Goal: Check status: Check status

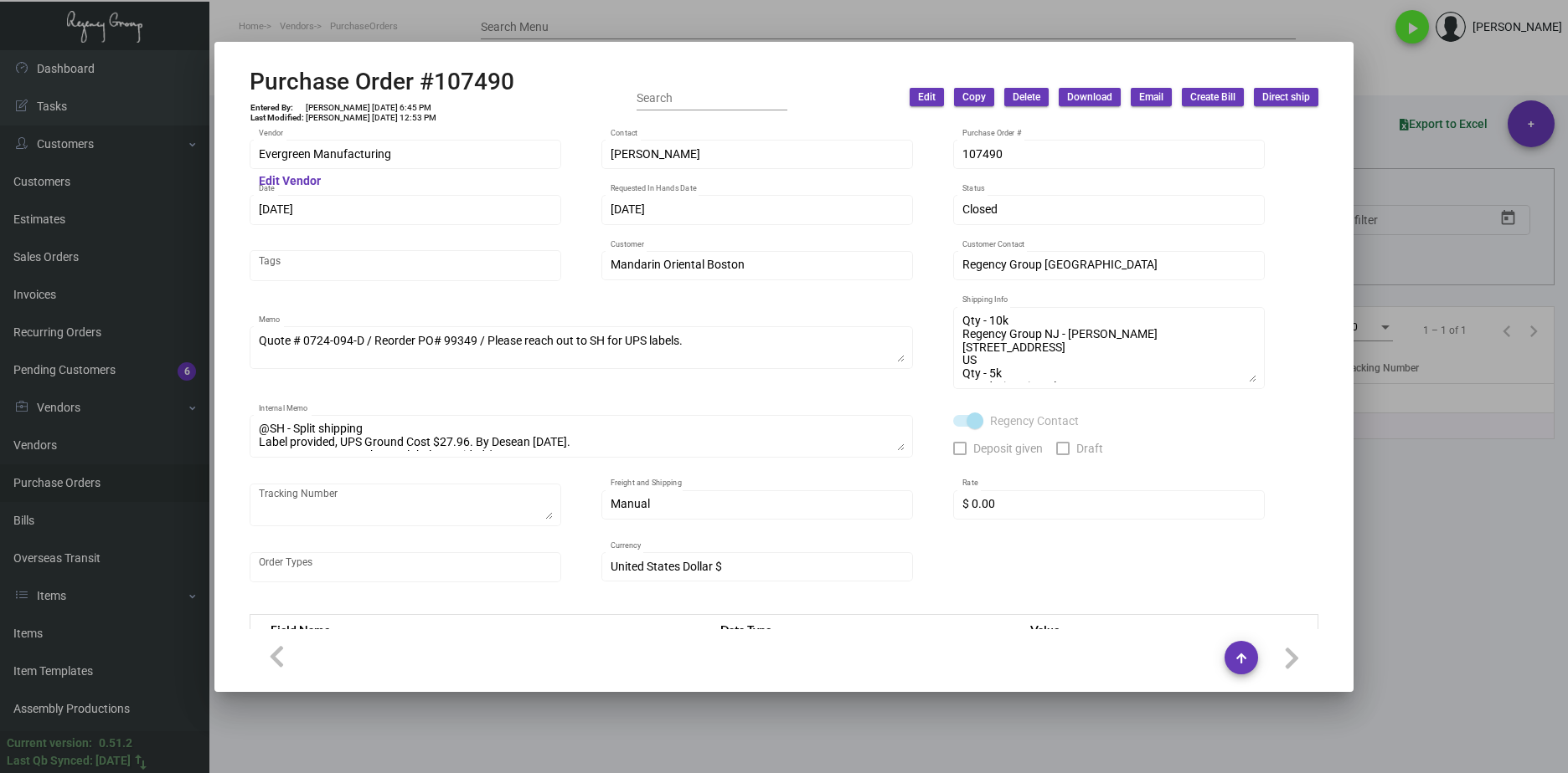
scroll to position [782, 0]
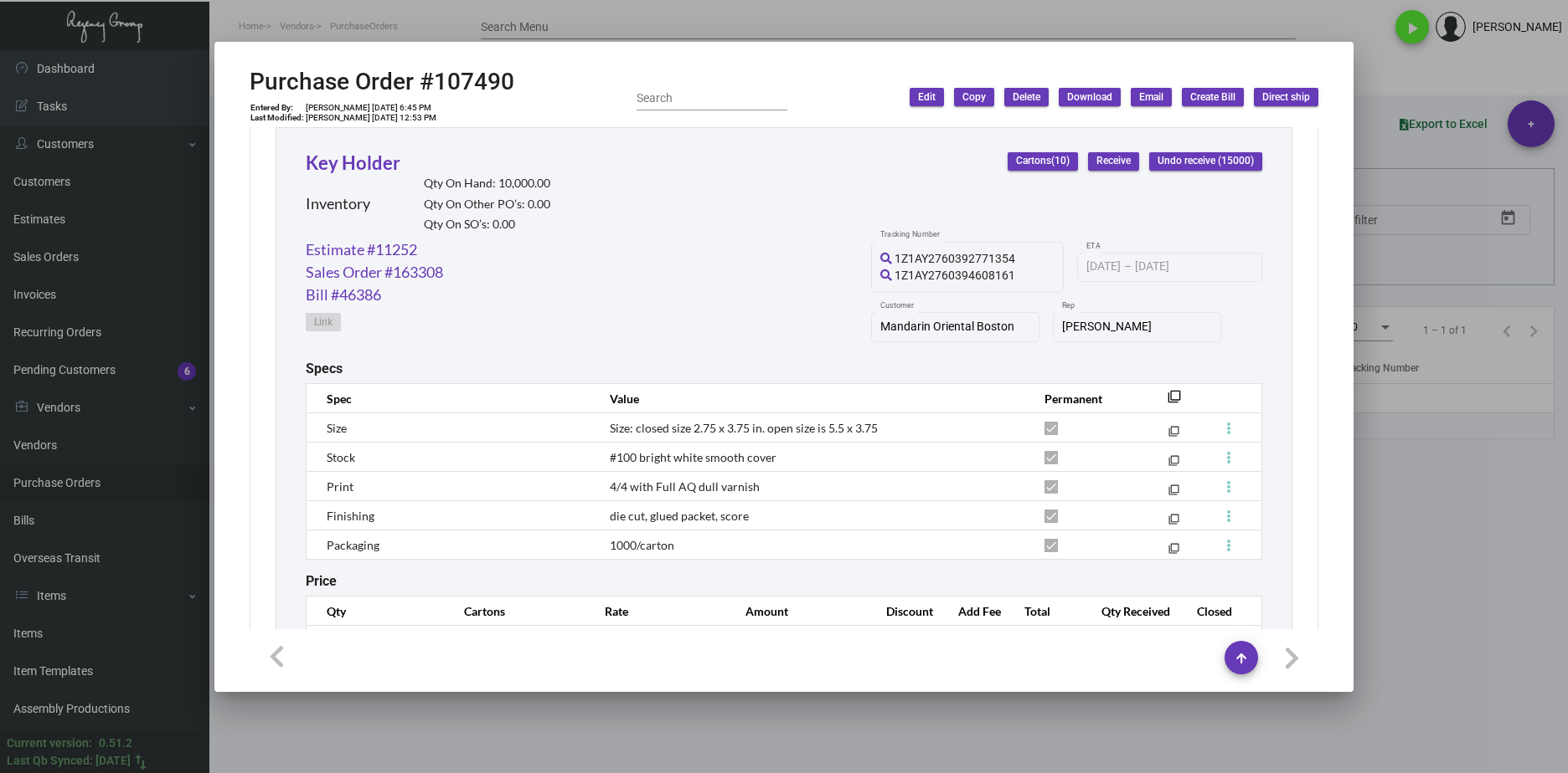
drag, startPoint x: 1024, startPoint y: 732, endPoint x: 691, endPoint y: 518, distance: 395.8
click at [1023, 732] on div at bounding box center [784, 386] width 1568 height 773
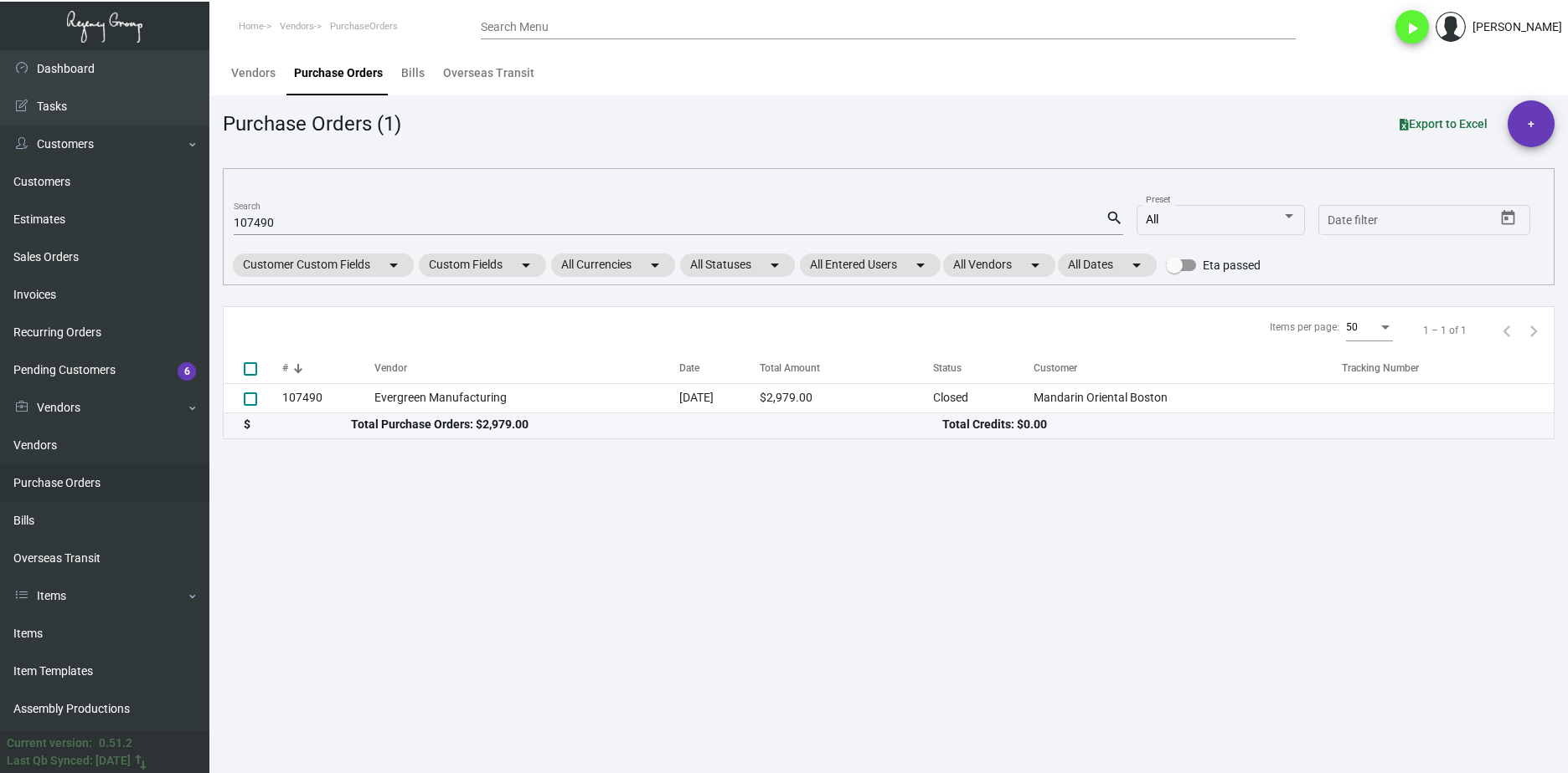
click at [262, 220] on input "107490" at bounding box center [669, 223] width 872 height 13
paste input "0724"
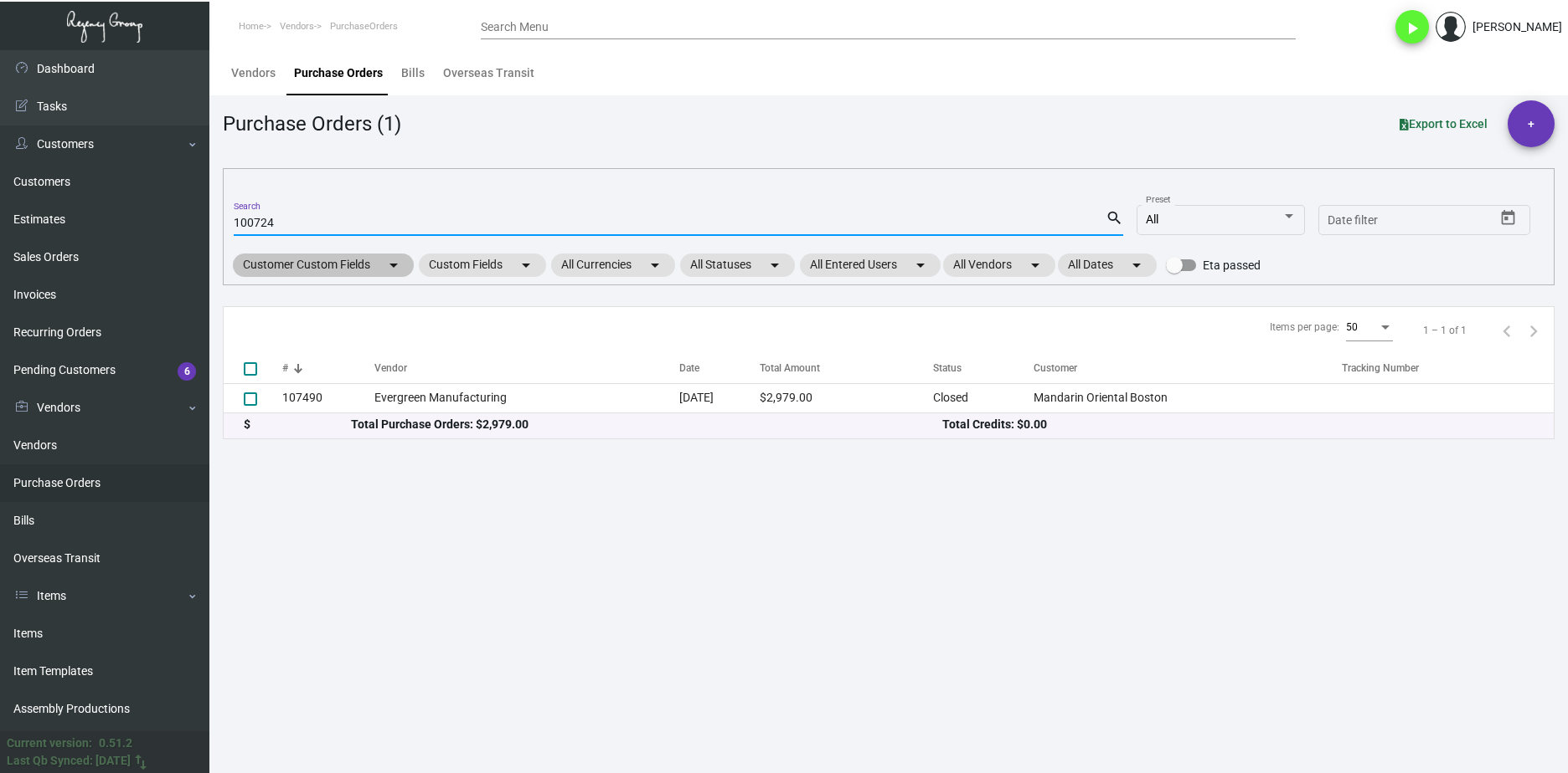
type input "100724"
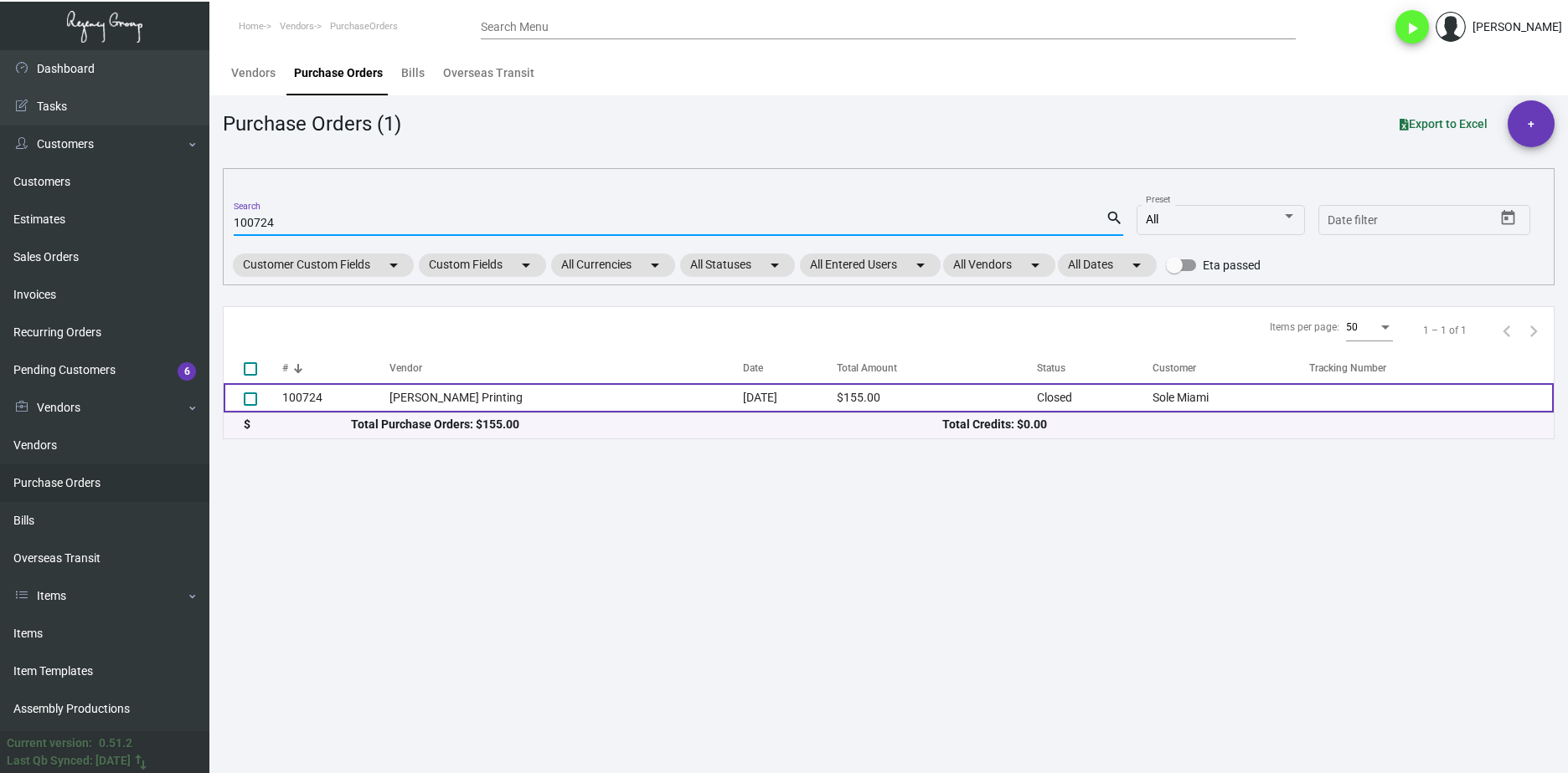
click at [368, 391] on td "100724" at bounding box center [335, 397] width 107 height 29
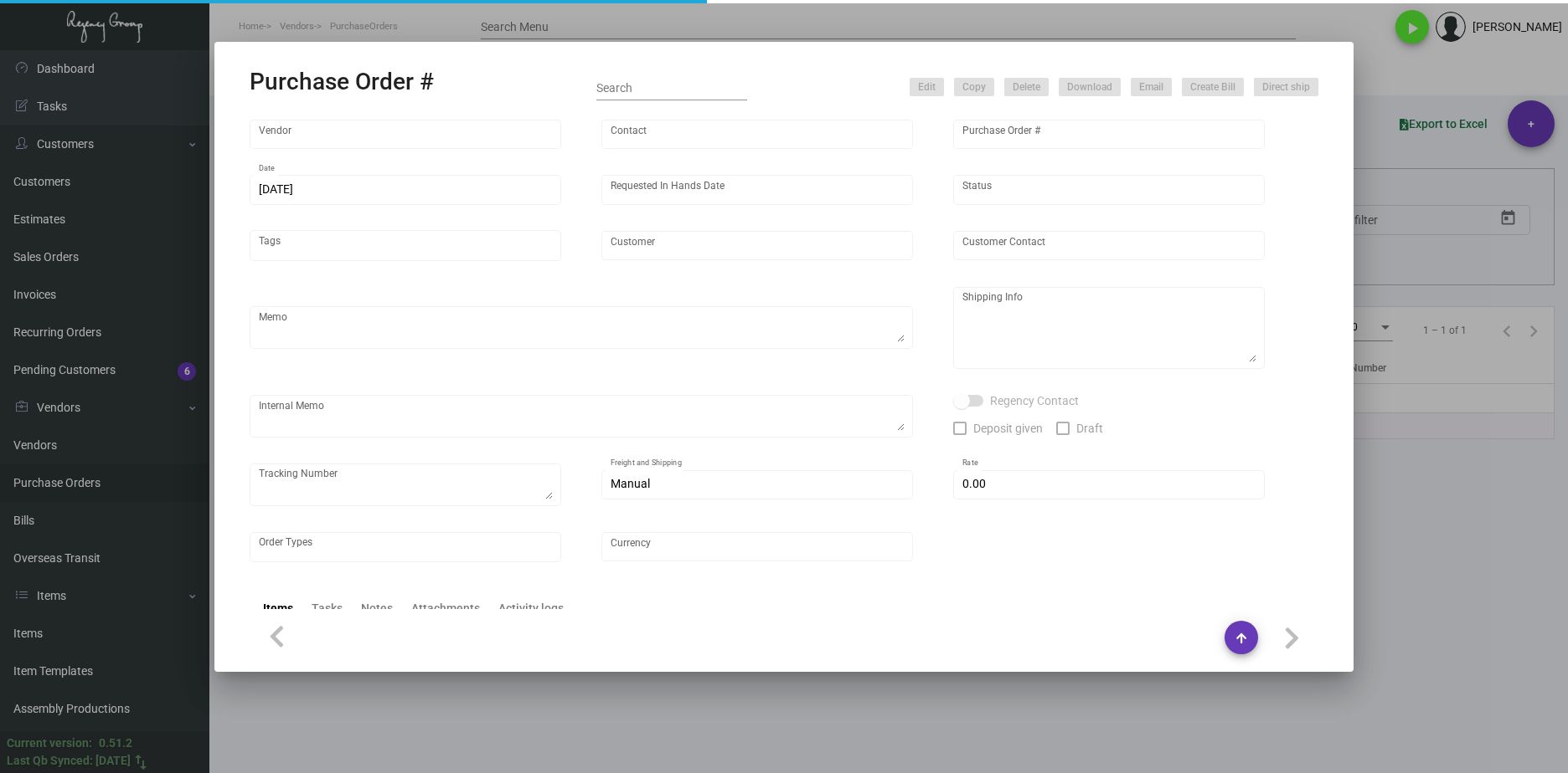
type input "[PERSON_NAME] Printing"
type input "[PERSON_NAME]"
type input "100724"
type input "[DATE]"
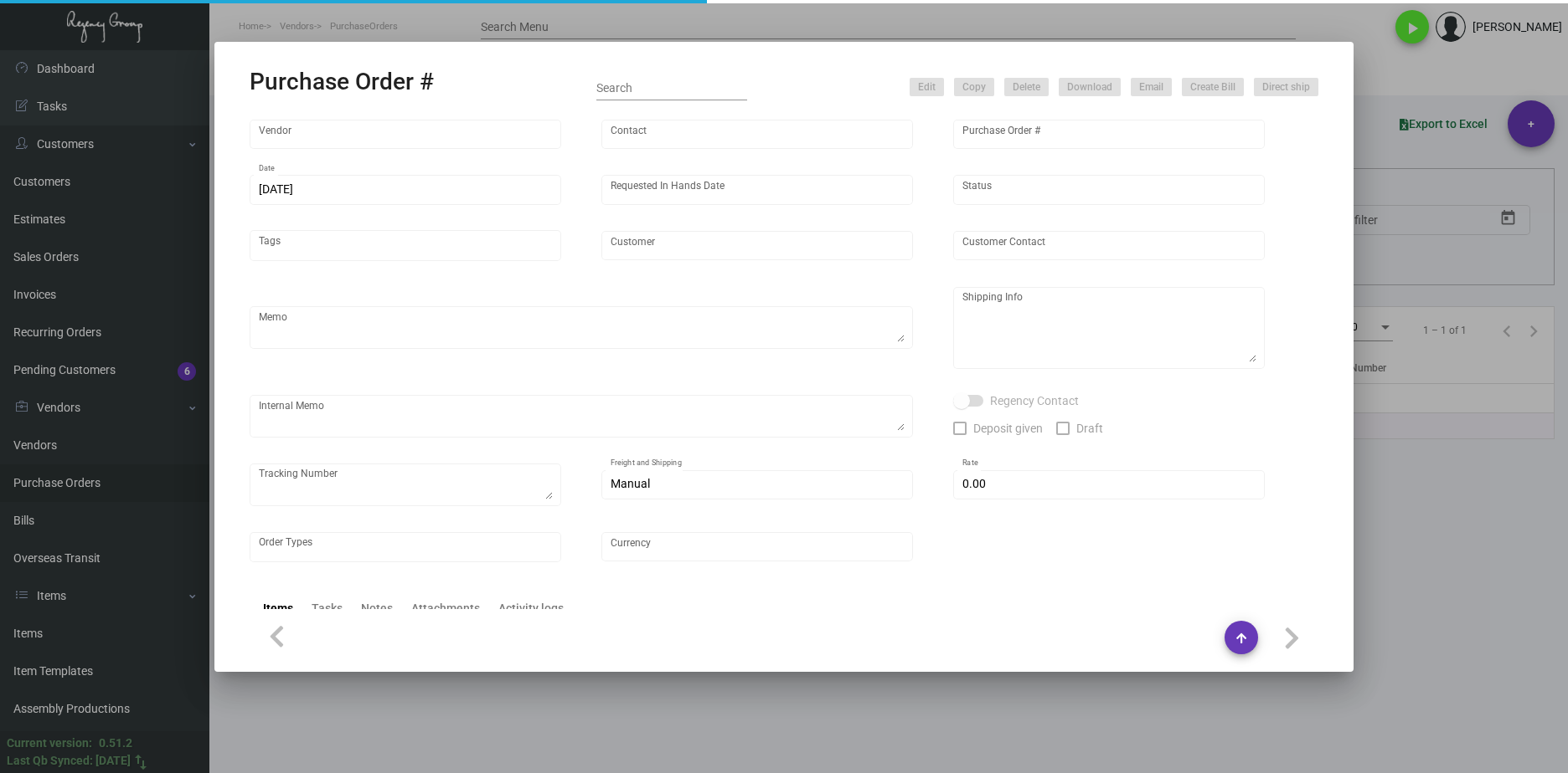
type input "Sole Miami"
type input "[PERSON_NAME]"
type textarea "PLEASE SEND PDF PROOFS TO OUR ART TEAM ; [EMAIL_ADDRESS][DOMAIN_NAME] WITH ME I…"
type textarea "Sole Miami - [PERSON_NAME] [STREET_ADDRESS][PERSON_NAME]"
type textarea "9.13 - Proofs sent over; APPROVED."
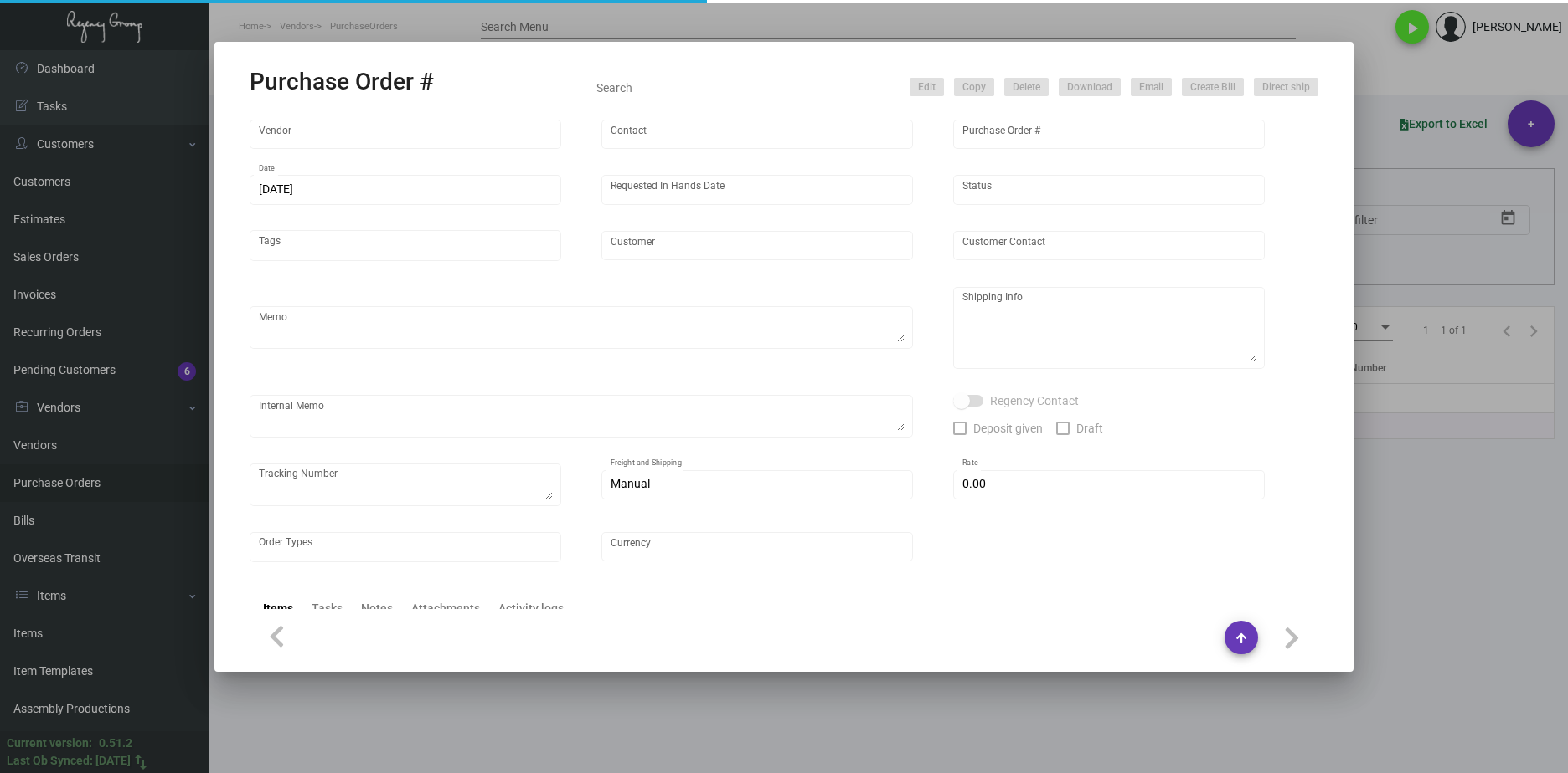
type input "$ 0.00"
type input "United States Dollar $"
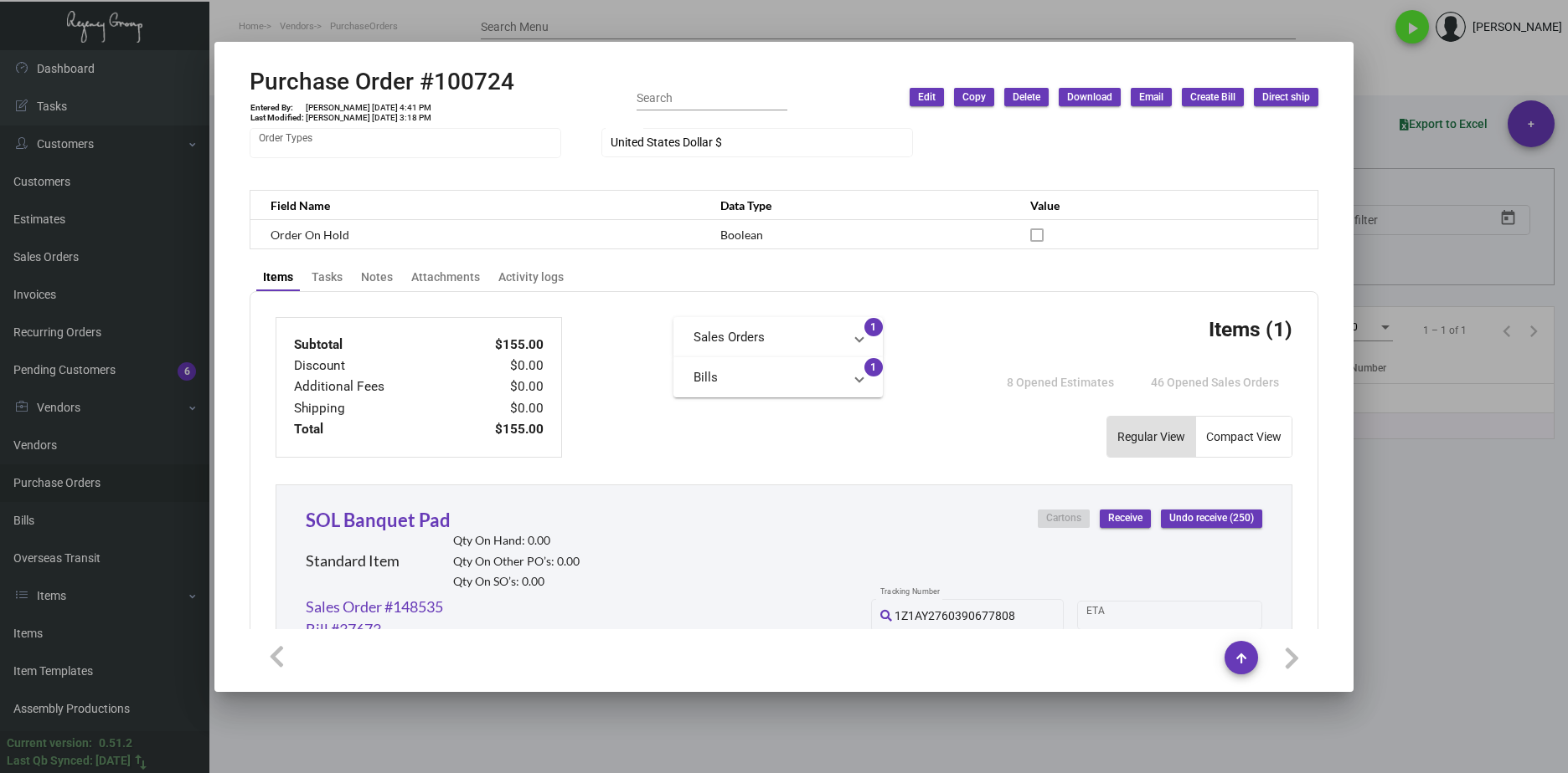
scroll to position [335, 0]
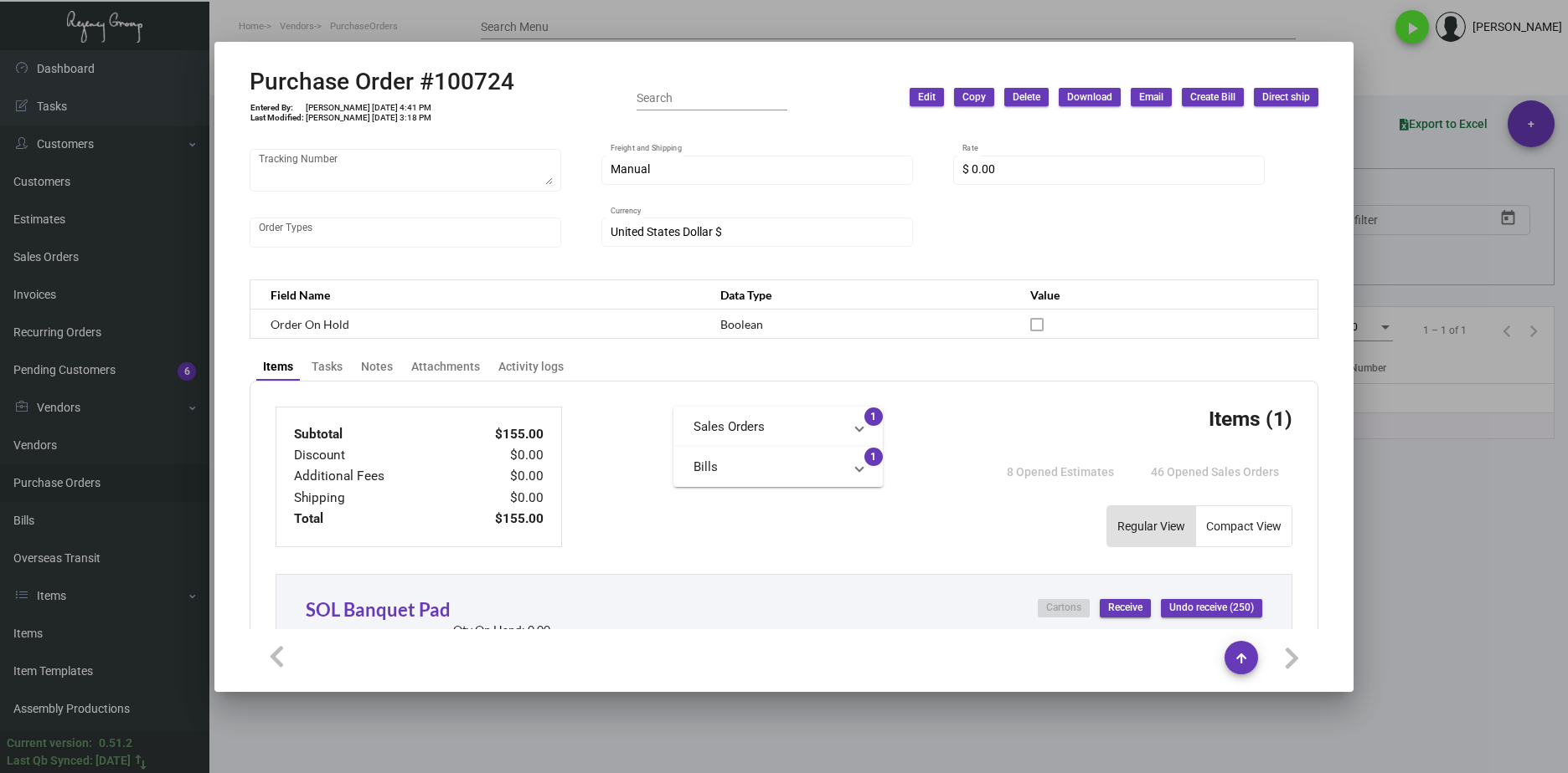
click at [736, 769] on div at bounding box center [784, 386] width 1568 height 773
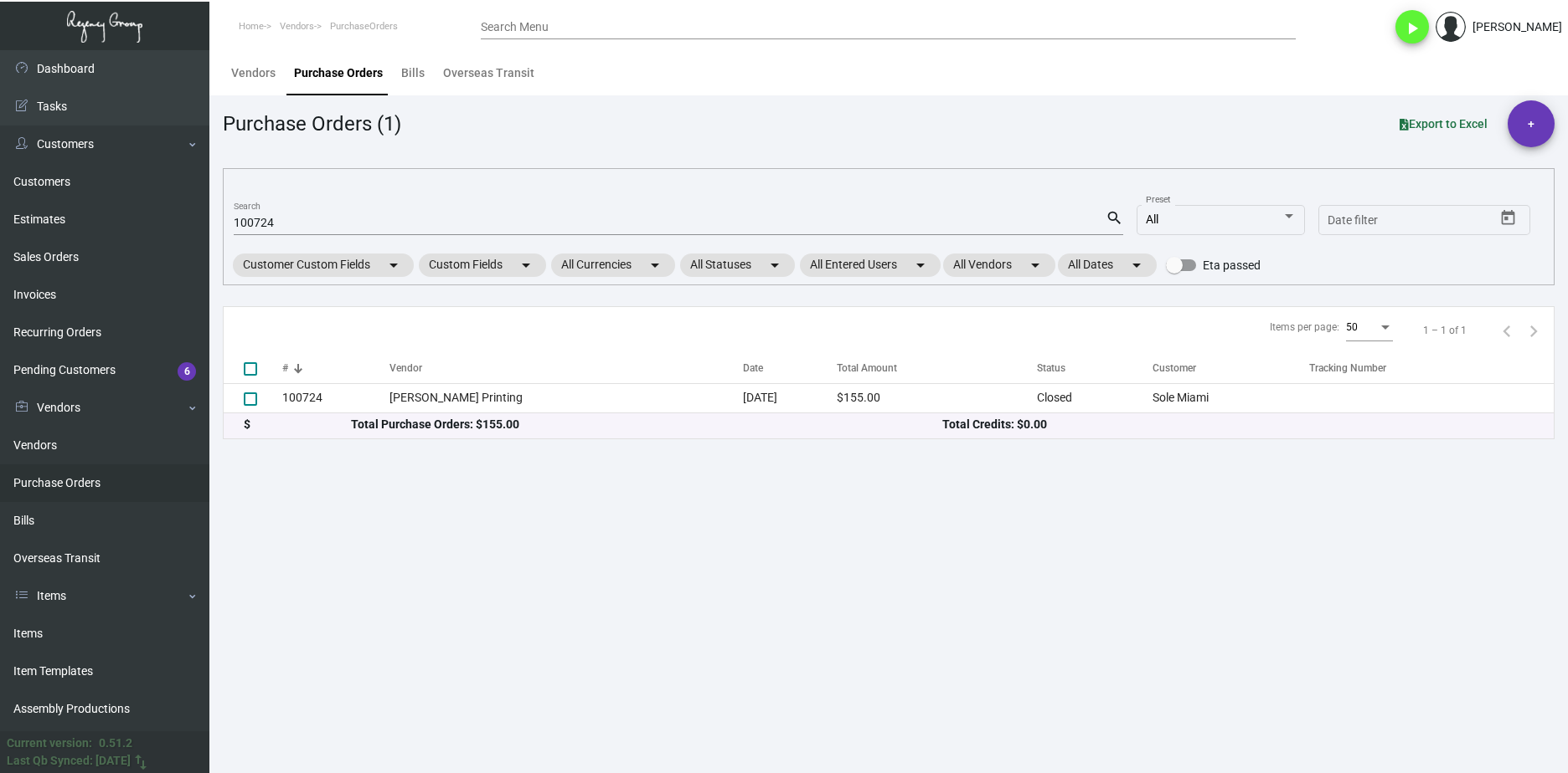
click at [733, 734] on main "Vendors Purchase Orders Bills Overseas Transit Purchase Orders (1) Export to Ex…" at bounding box center [888, 412] width 1358 height 723
click at [287, 210] on div "100724 Search" at bounding box center [669, 222] width 872 height 26
click at [285, 217] on input "100724" at bounding box center [669, 223] width 872 height 13
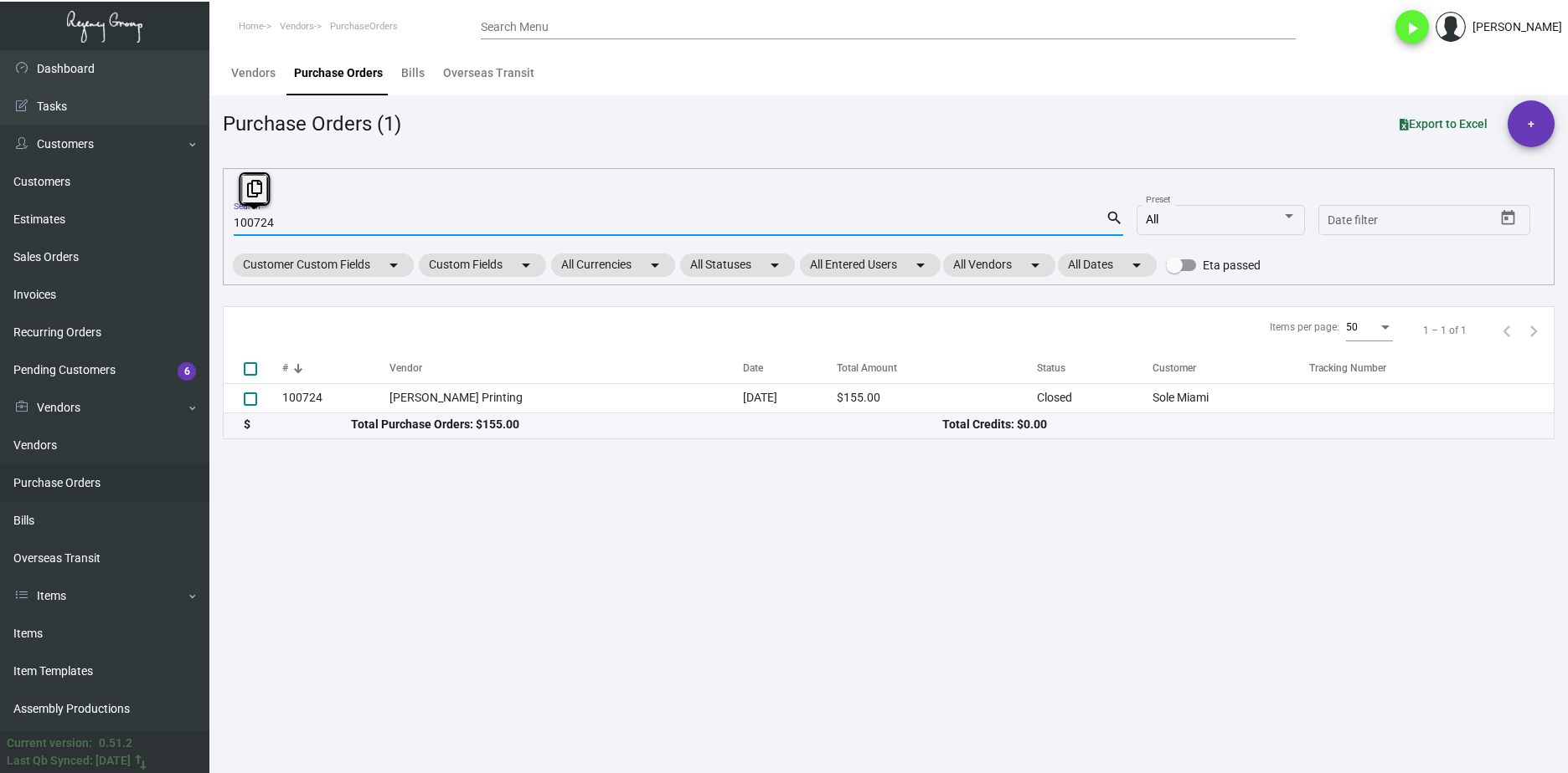
paste input "97889"
type input "97889"
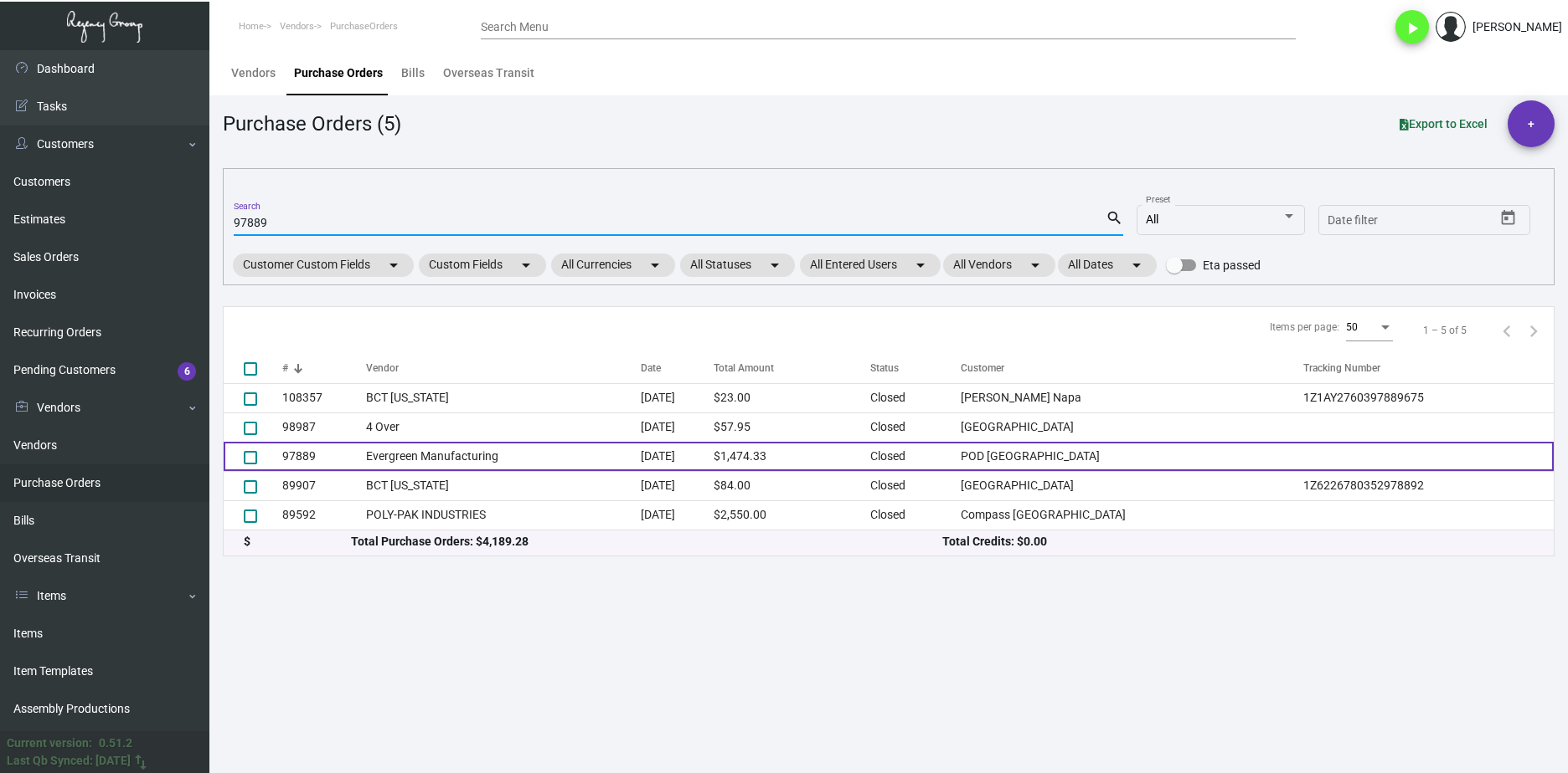
click at [422, 462] on td "Evergreen Manufacturing" at bounding box center [503, 456] width 275 height 29
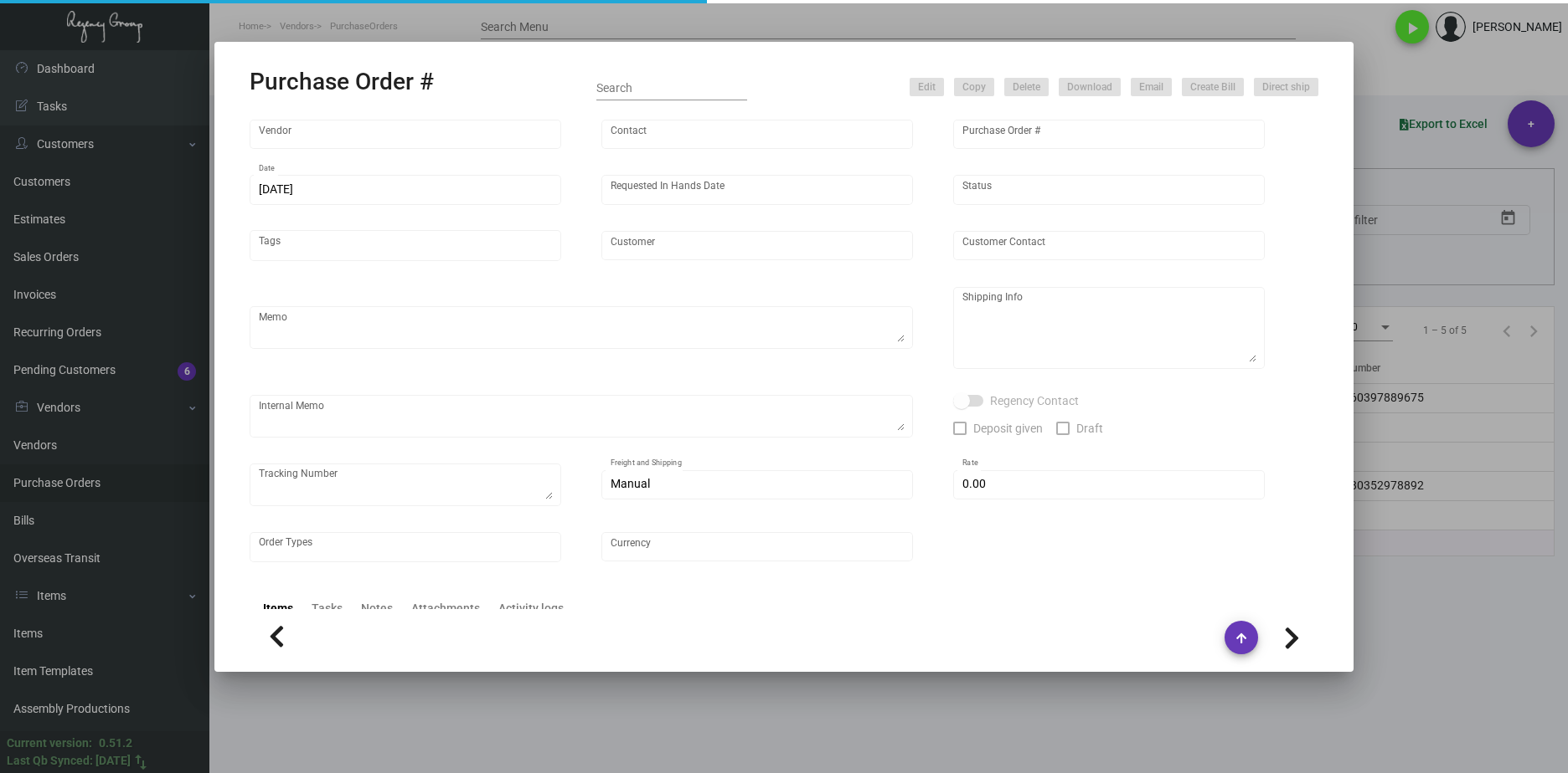
type input "Evergreen Manufacturing"
type input "[PERSON_NAME]"
type input "97889"
type input "[DATE]"
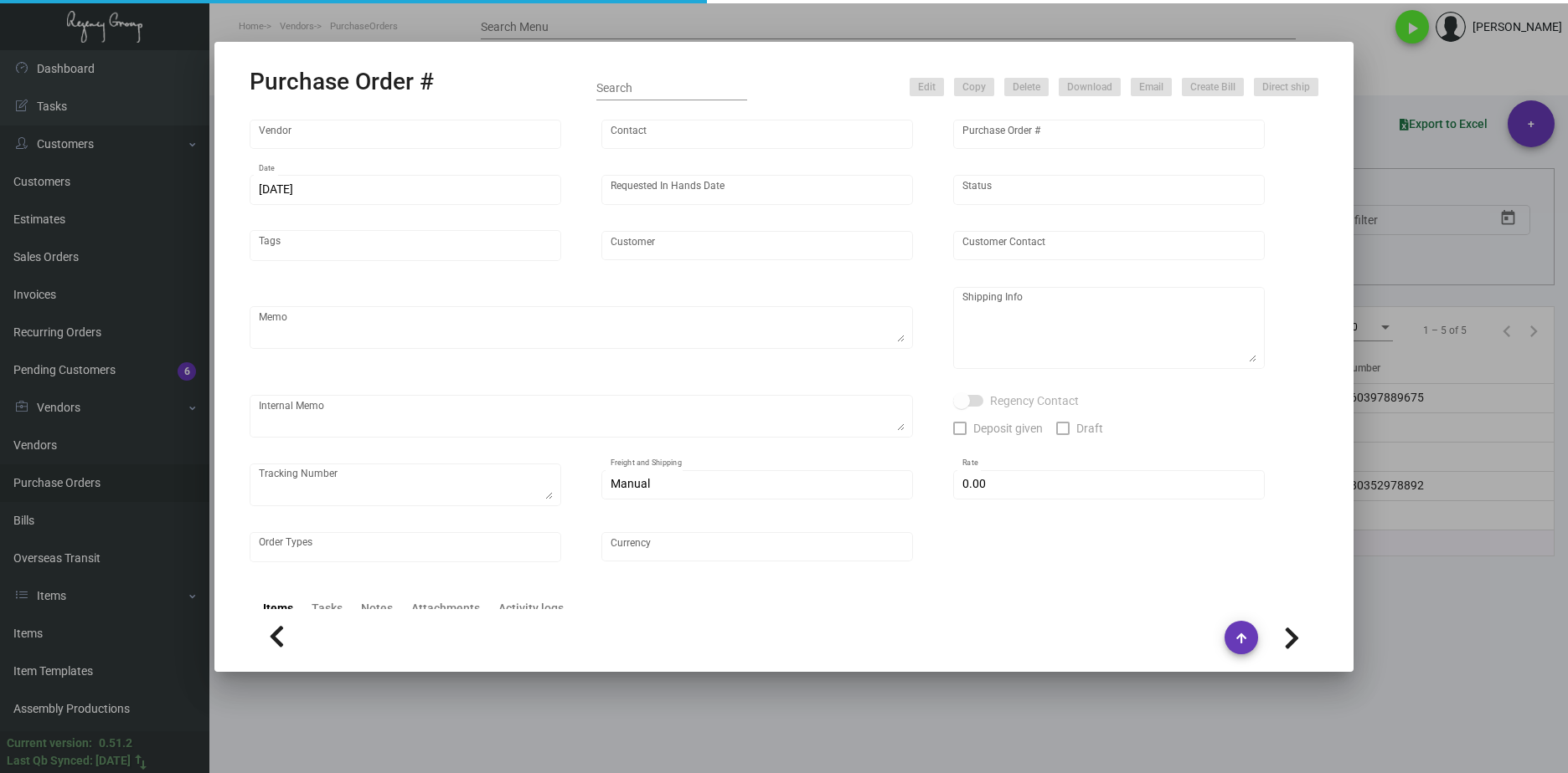
type input "POD [GEOGRAPHIC_DATA]"
type textarea "Please reference Quote# 0423-012-D & SEND PROOFS TO OUR ART TEAM ; [EMAIL_ADDRE…"
type textarea "Regency Group NJ - [PERSON_NAME] [STREET_ADDRESS]"
type textarea "4.21 - Confirmation# 32842, estimated finish date is [DATE]."
checkbox input "true"
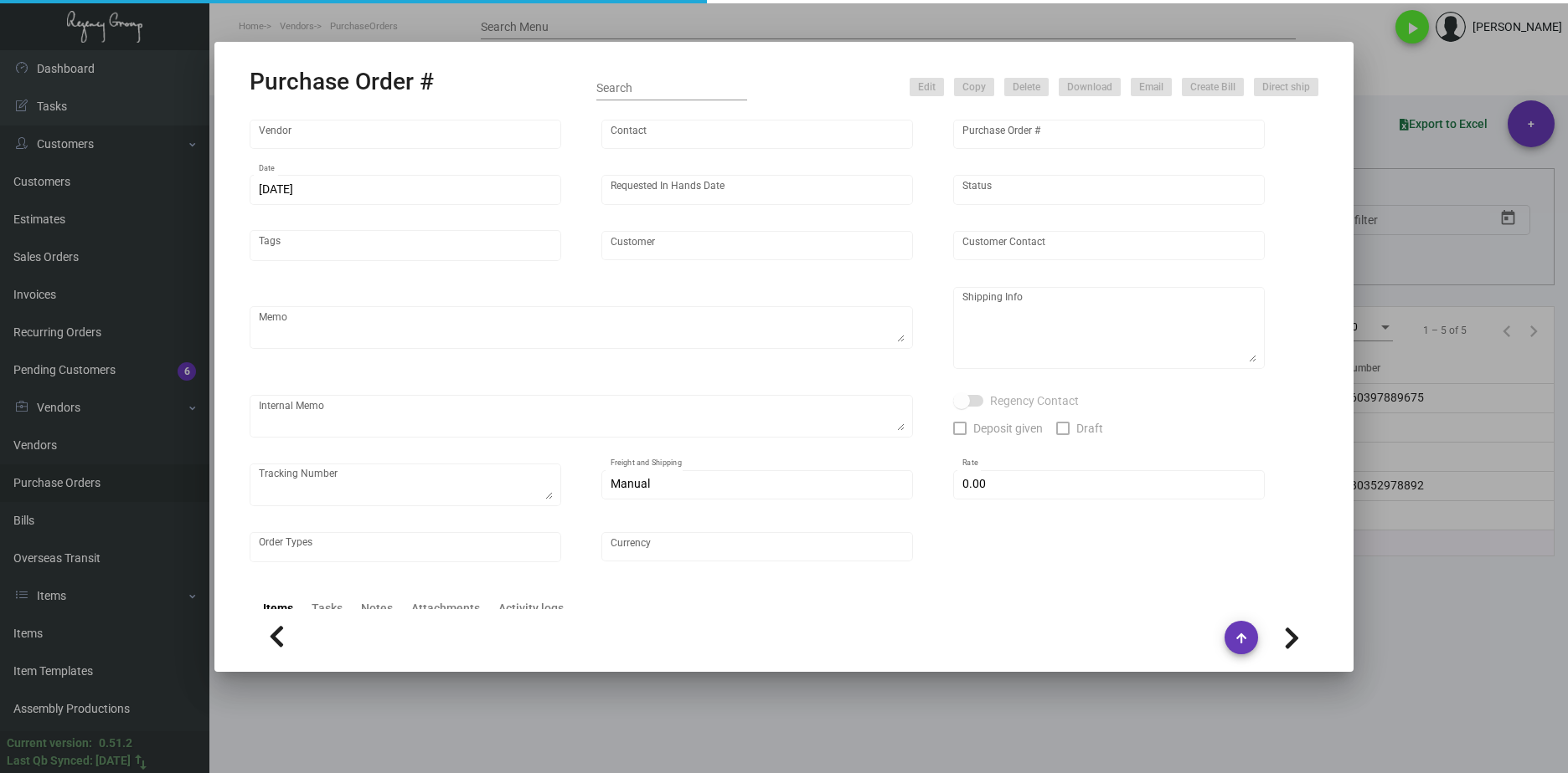
type input "$ 0.00"
type input "United States Dollar $"
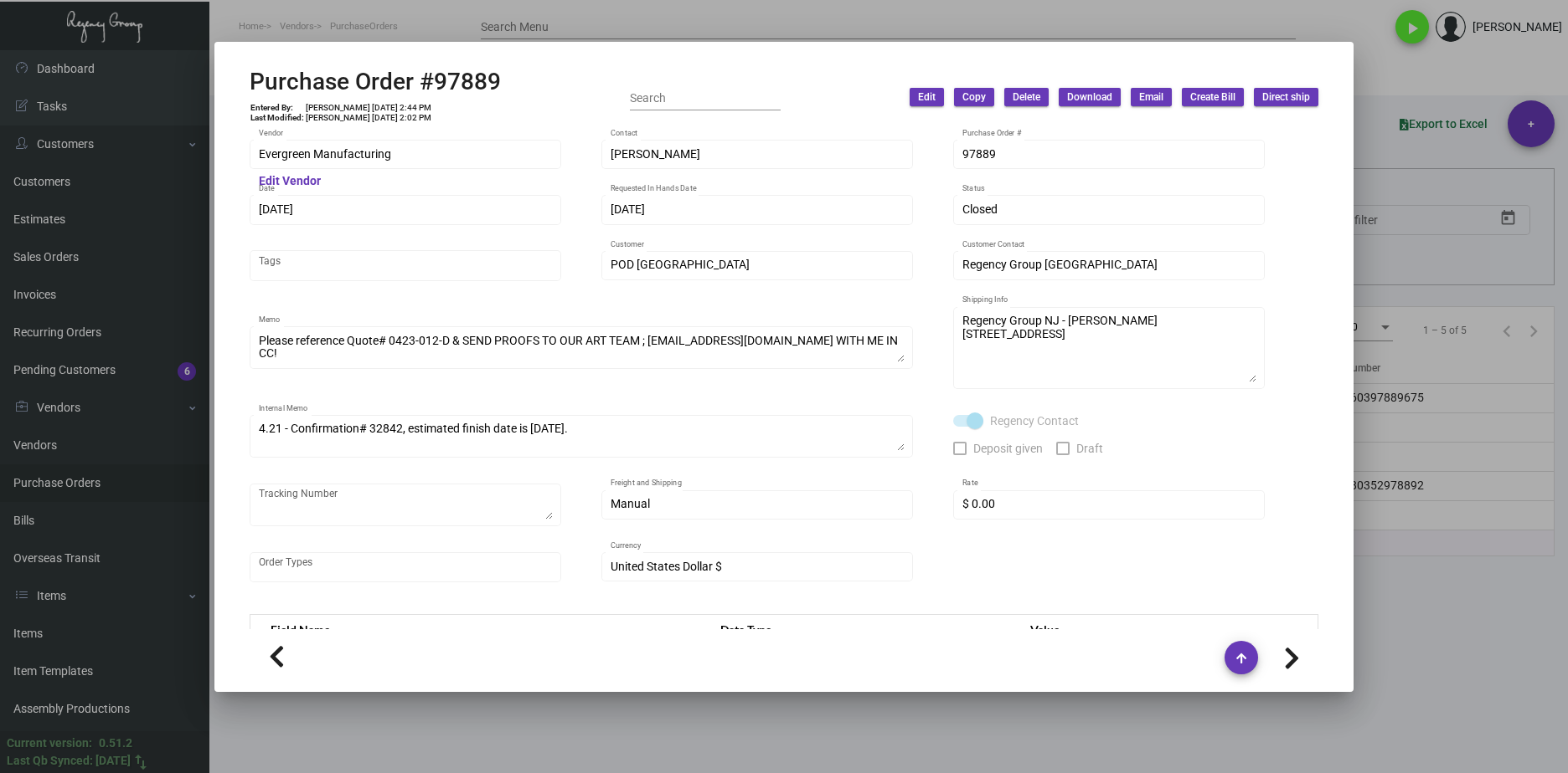
click at [501, 72] on div "Purchase Order #97889 Entered By: [PERSON_NAME] [DATE] 2:44 PM Last Modified: […" at bounding box center [783, 97] width 1068 height 60
drag, startPoint x: 517, startPoint y: 74, endPoint x: 228, endPoint y: 80, distance: 289.1
click at [228, 80] on mat-dialog-container "Purchase Order #97889 Entered By: [PERSON_NAME] [DATE] 2:44 PM Last Modified: […" at bounding box center [783, 367] width 1139 height 650
copy h2 "Purchase Order #97889"
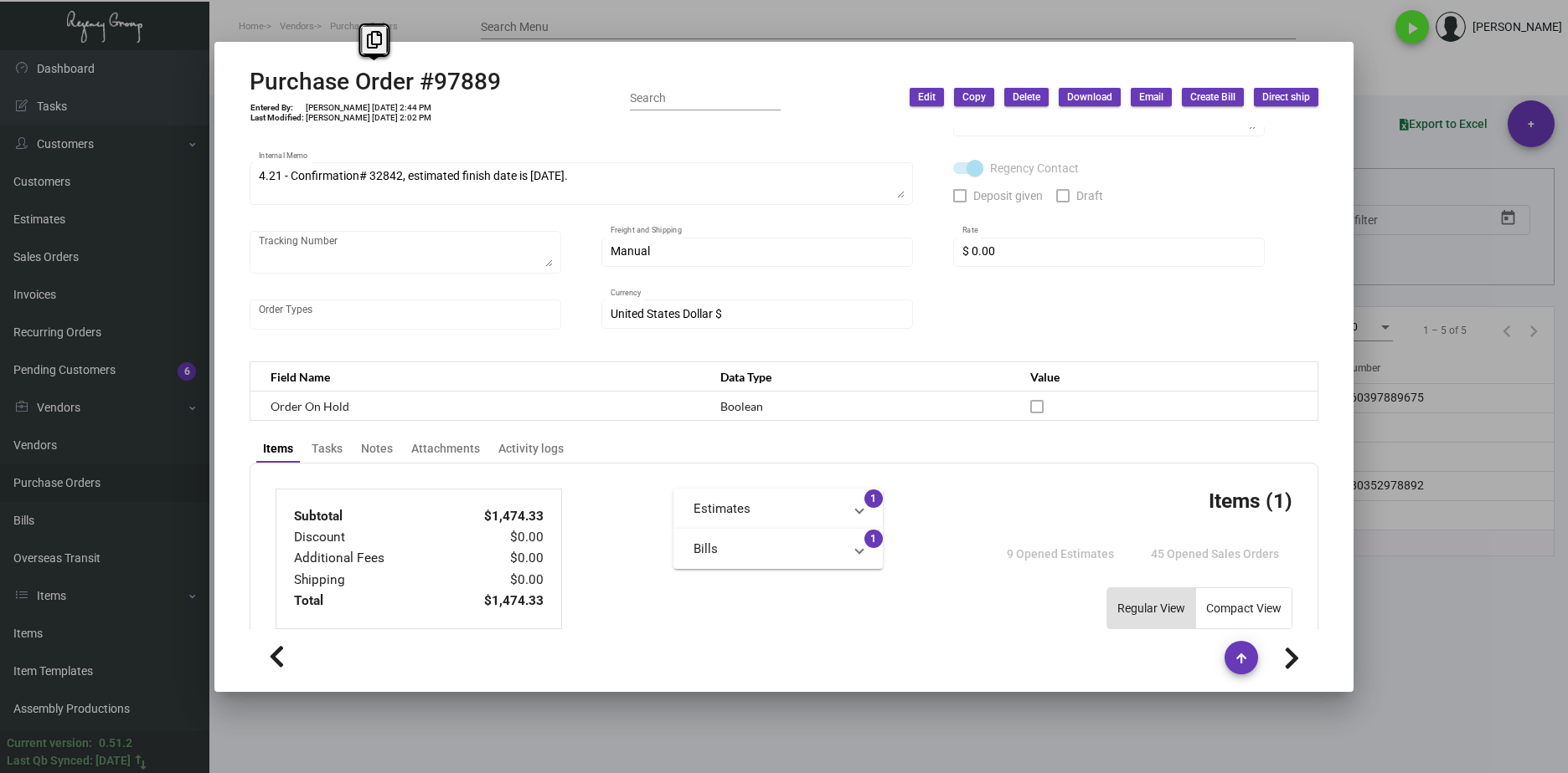
scroll to position [0, 0]
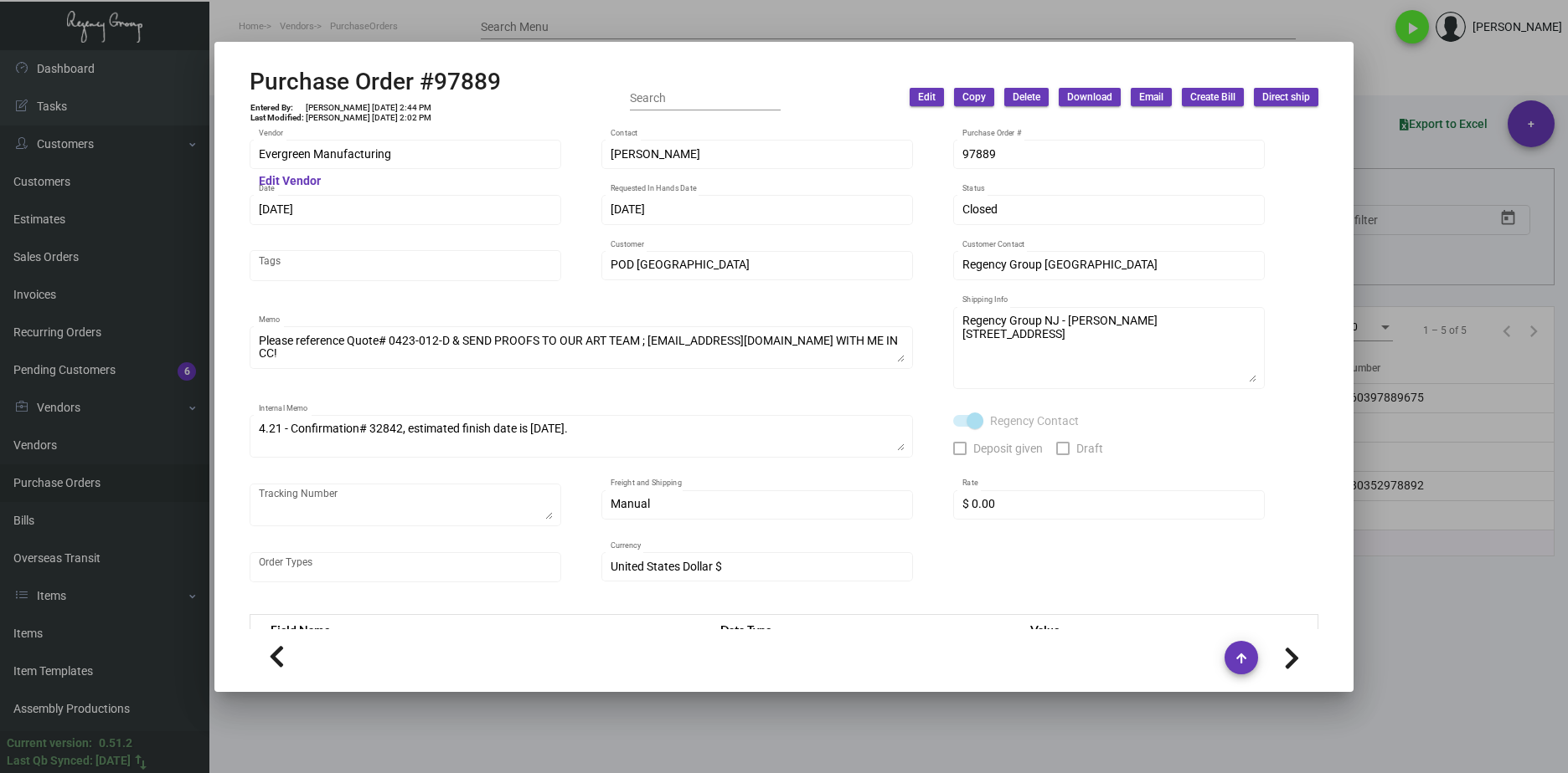
click at [375, 109] on td "[PERSON_NAME] [DATE] 2:44 PM" at bounding box center [368, 107] width 127 height 10
drag, startPoint x: 373, startPoint y: 109, endPoint x: 345, endPoint y: 109, distance: 28.0
click at [345, 109] on td "[PERSON_NAME] [DATE] 2:44 PM" at bounding box center [368, 107] width 127 height 10
copy td "[DATE],"
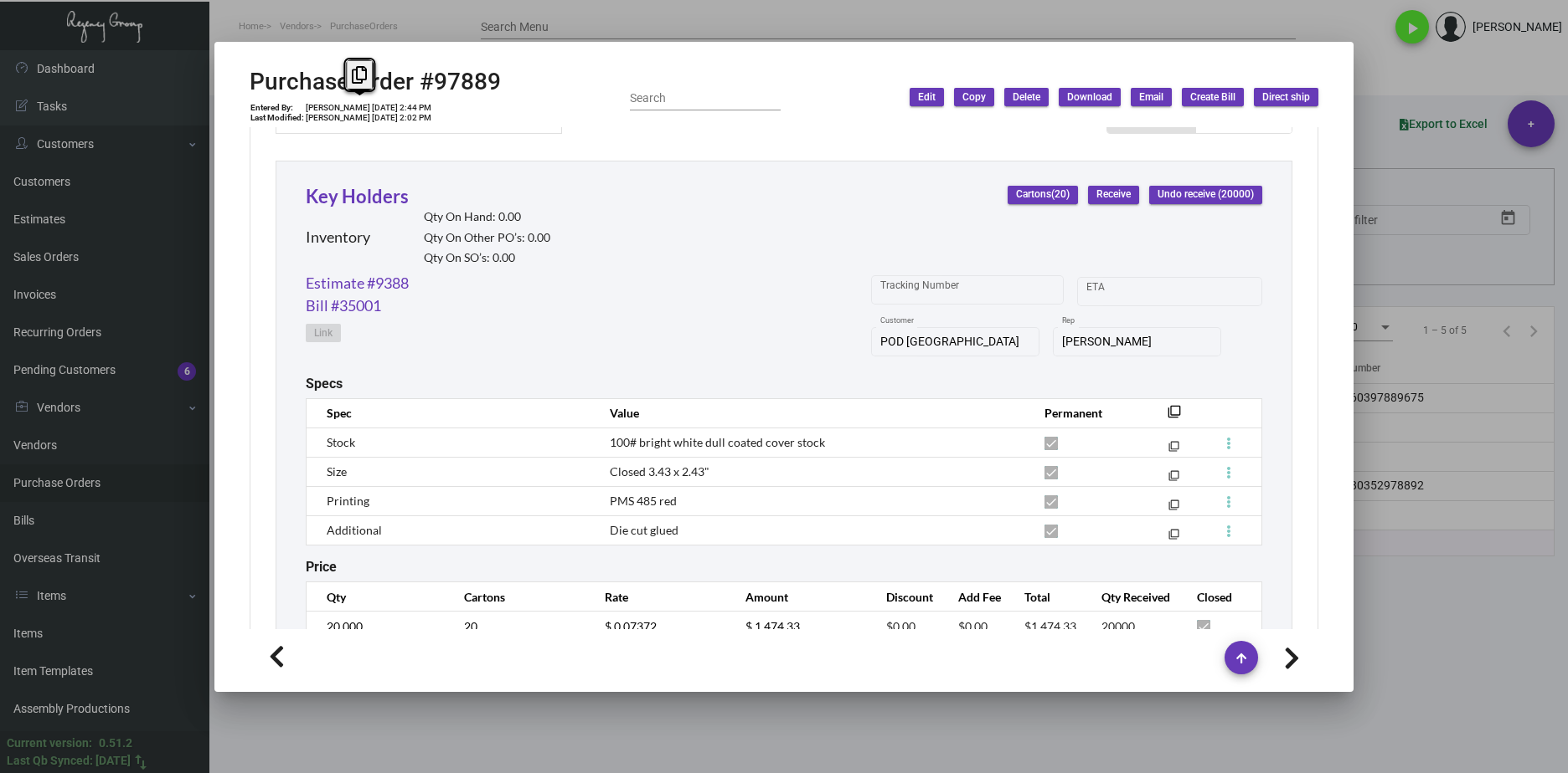
scroll to position [817, 0]
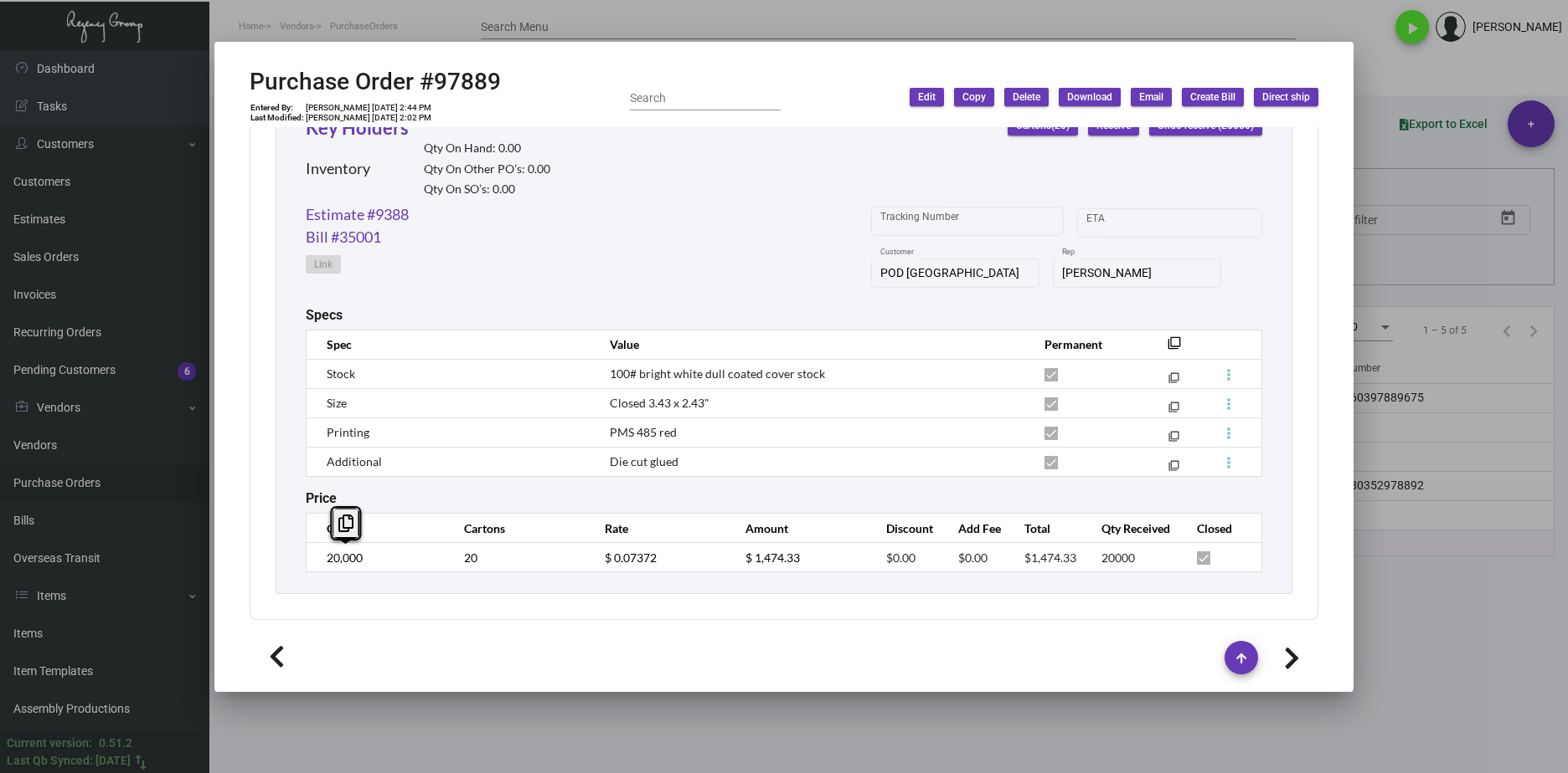
click at [288, 569] on div "Key Holders Inventory Qty On Hand: 0.00 Qty On Other PO’s: 0.00 Qty On SO’s: 0.…" at bounding box center [784, 343] width 1017 height 502
click at [599, 556] on td "$ 0.07372" at bounding box center [658, 557] width 140 height 29
click at [404, 221] on link "Estimate #9388" at bounding box center [356, 215] width 103 height 23
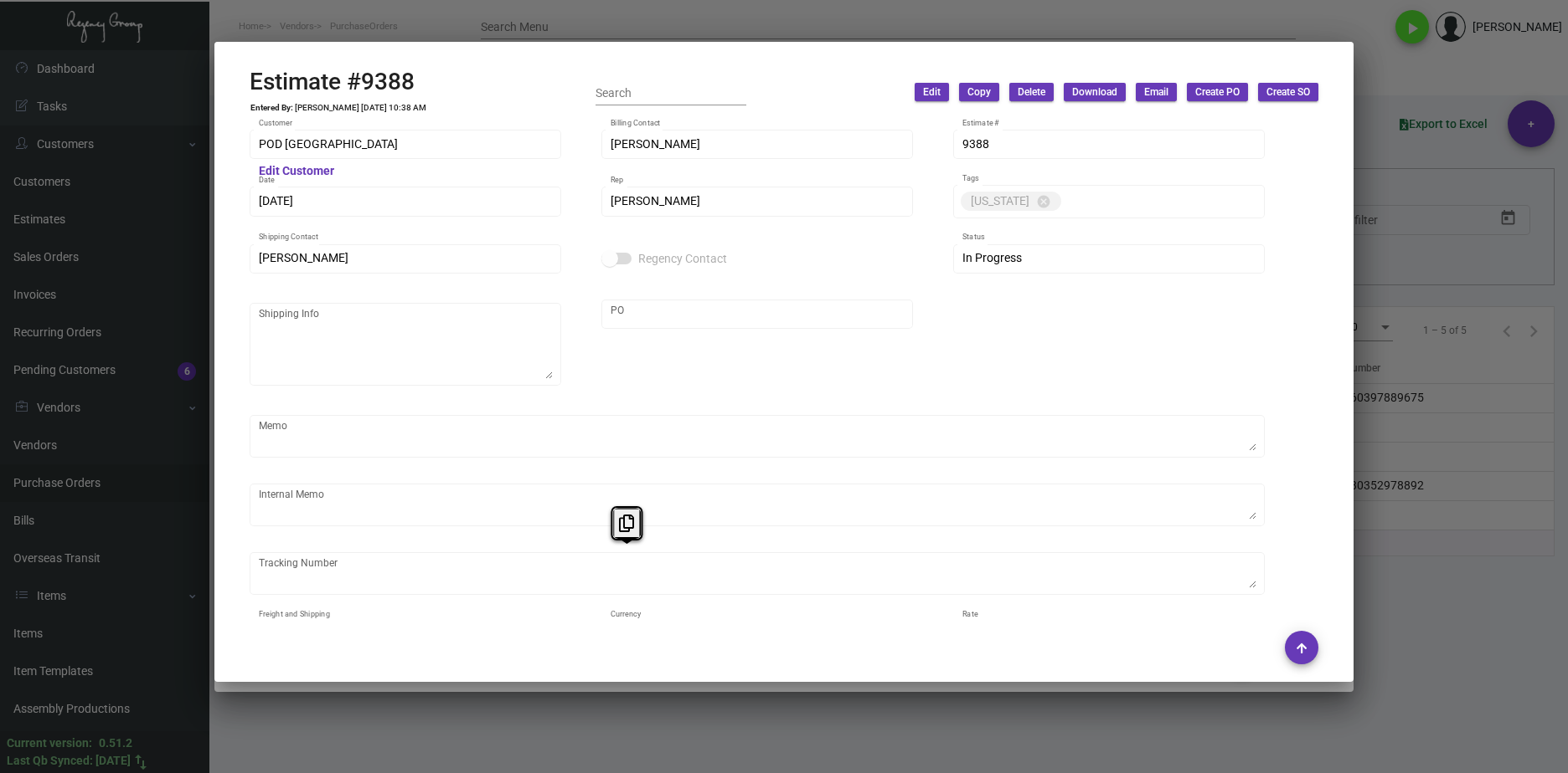
click at [426, 67] on mat-dialog-container "Estimate #9388 Entered By: [PERSON_NAME] [DATE] 10:38 AM Search Edit Copy Delet…" at bounding box center [783, 362] width 1139 height 641
drag, startPoint x: 435, startPoint y: 75, endPoint x: 241, endPoint y: 78, distance: 194.0
click at [241, 78] on mat-dialog-container "Estimate #9388 Entered By: [PERSON_NAME] [DATE] 10:38 AM Search Edit Copy Delet…" at bounding box center [783, 362] width 1139 height 641
copy h2 "Estimate #9388"
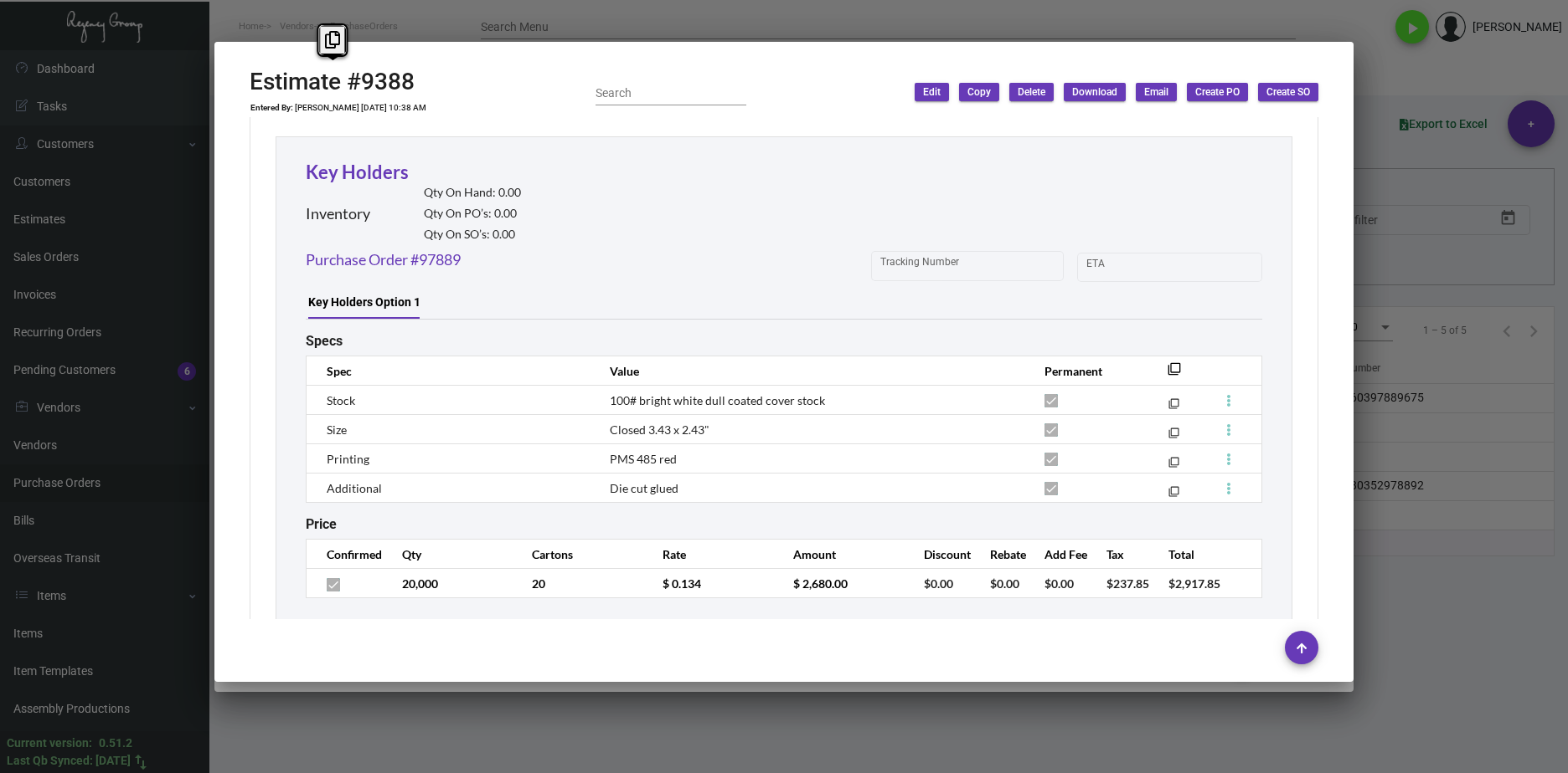
scroll to position [919, 0]
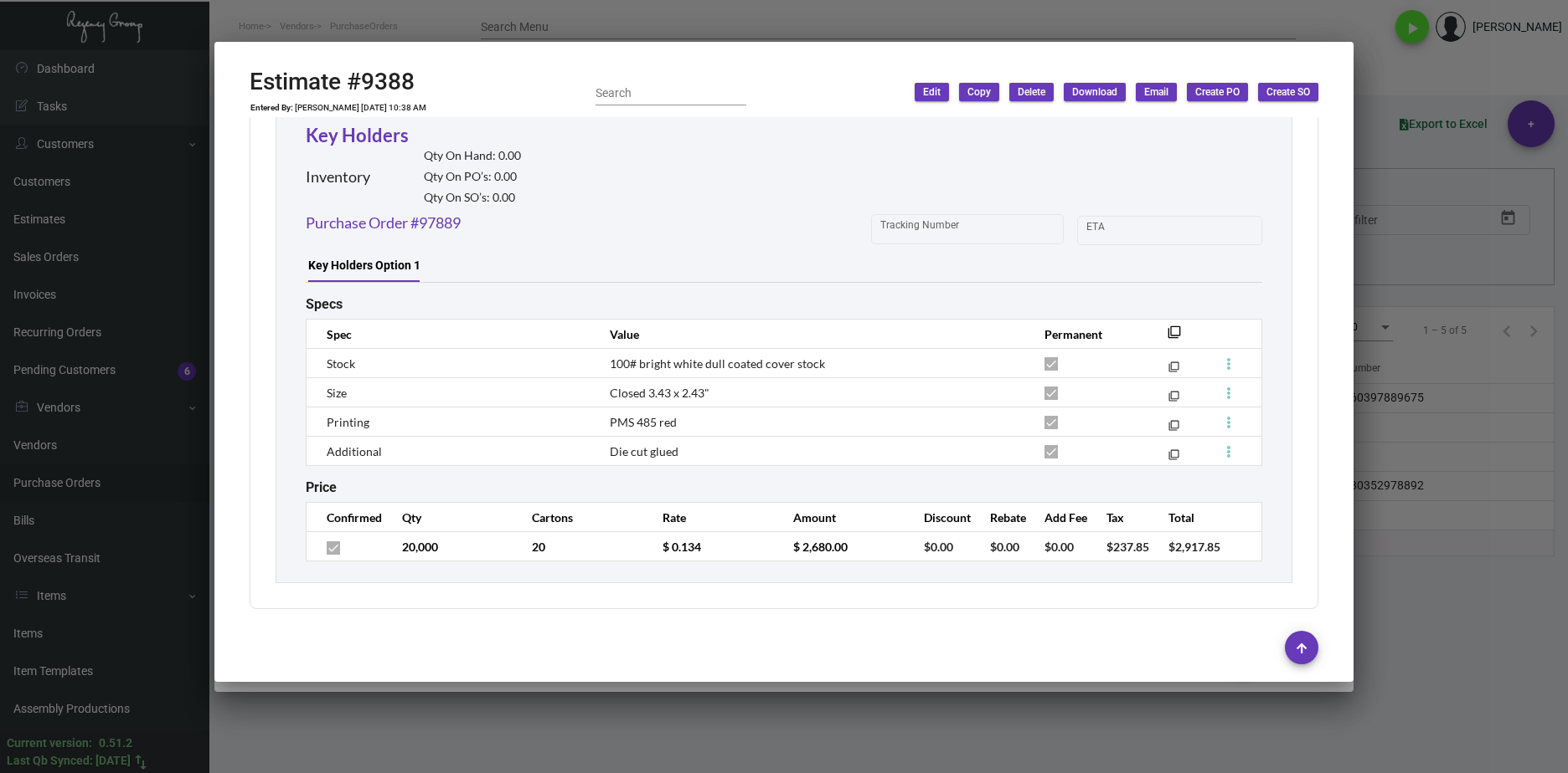
click at [716, 558] on td "$ 0.134" at bounding box center [710, 547] width 131 height 29
click at [601, 548] on tr "20,000 20 $ 0.134 $ 2,680.00 $0.00 $0.00 $0.00 $237.85 $2,917.85" at bounding box center [784, 547] width 955 height 29
